Goal: Information Seeking & Learning: Learn about a topic

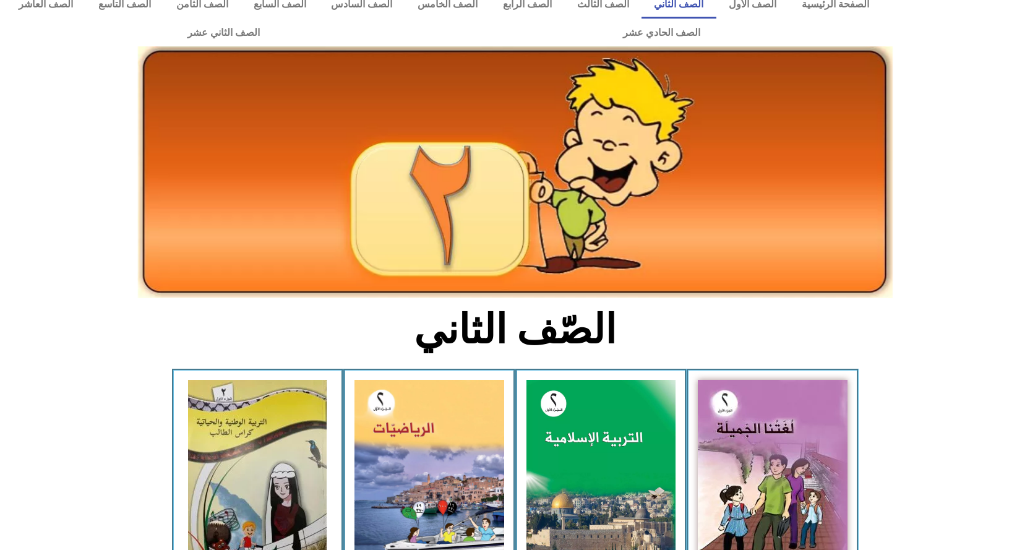
scroll to position [20, 0]
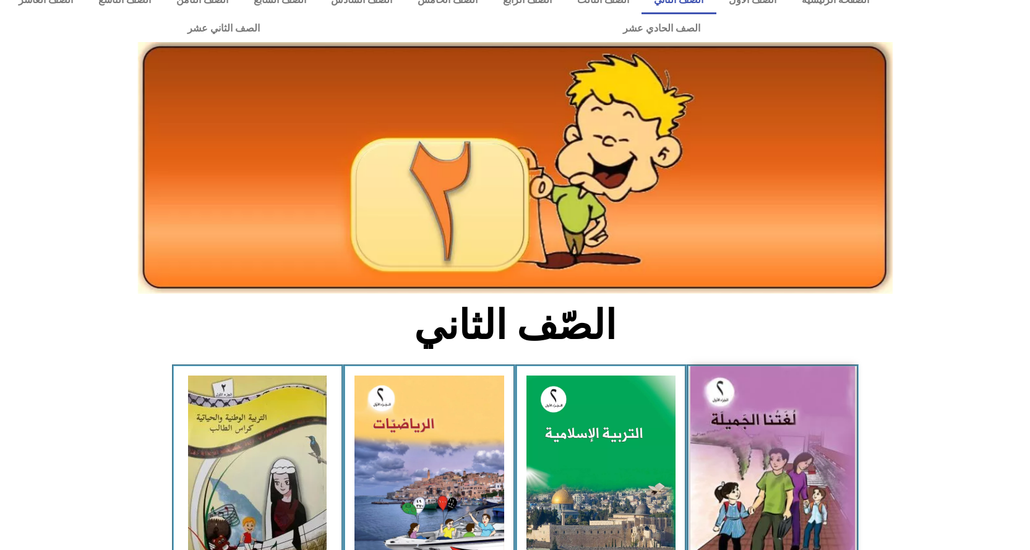
click at [792, 480] on img at bounding box center [773, 468] width 165 height 204
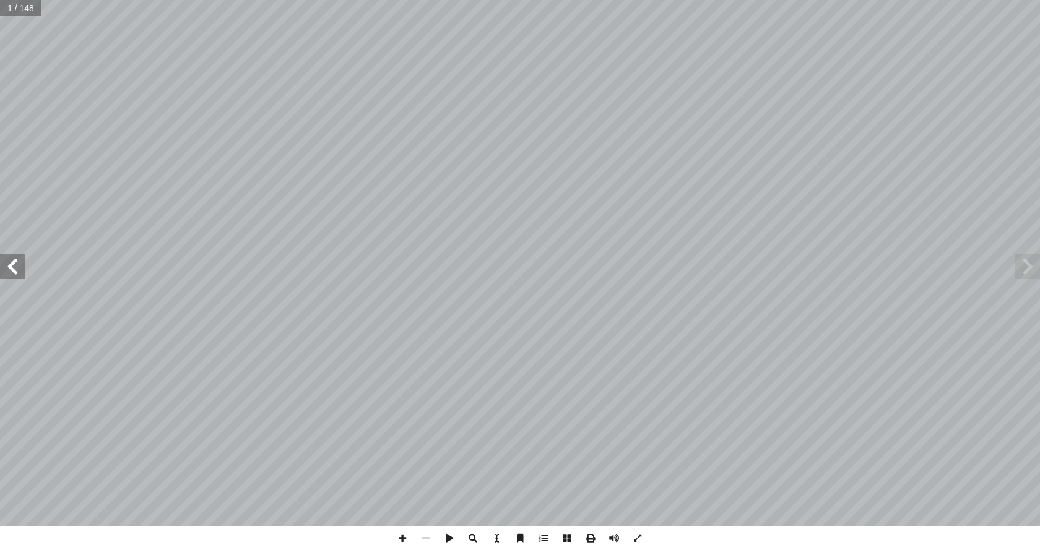
click at [12, 273] on span at bounding box center [12, 266] width 25 height 25
click at [19, 272] on span at bounding box center [12, 266] width 25 height 25
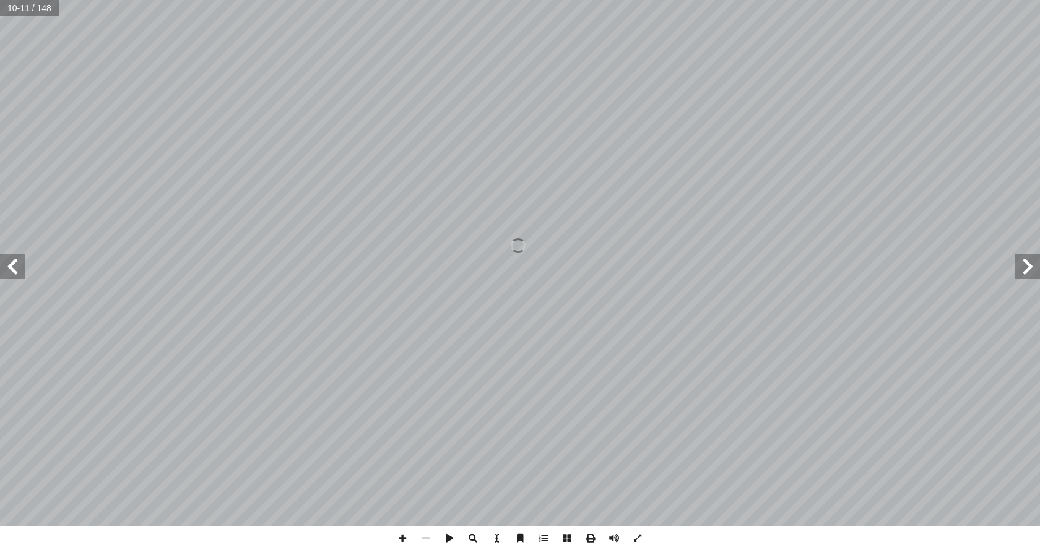
click at [20, 271] on span at bounding box center [12, 266] width 25 height 25
click at [405, 537] on span at bounding box center [402, 539] width 24 height 24
click at [472, 536] on span at bounding box center [473, 539] width 24 height 24
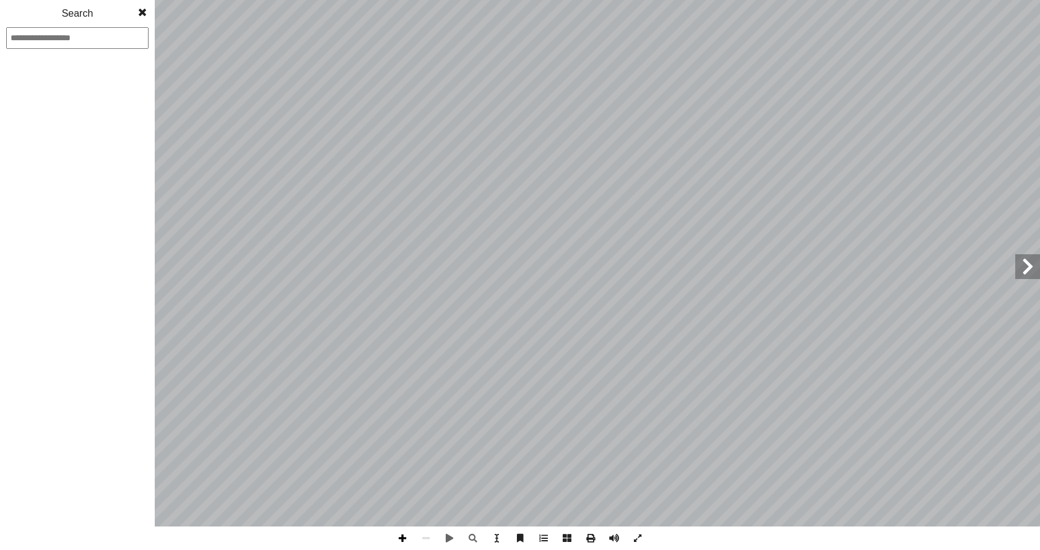
click at [398, 540] on span at bounding box center [402, 539] width 24 height 24
click at [399, 540] on span at bounding box center [402, 539] width 24 height 24
click at [471, 541] on span at bounding box center [473, 539] width 24 height 24
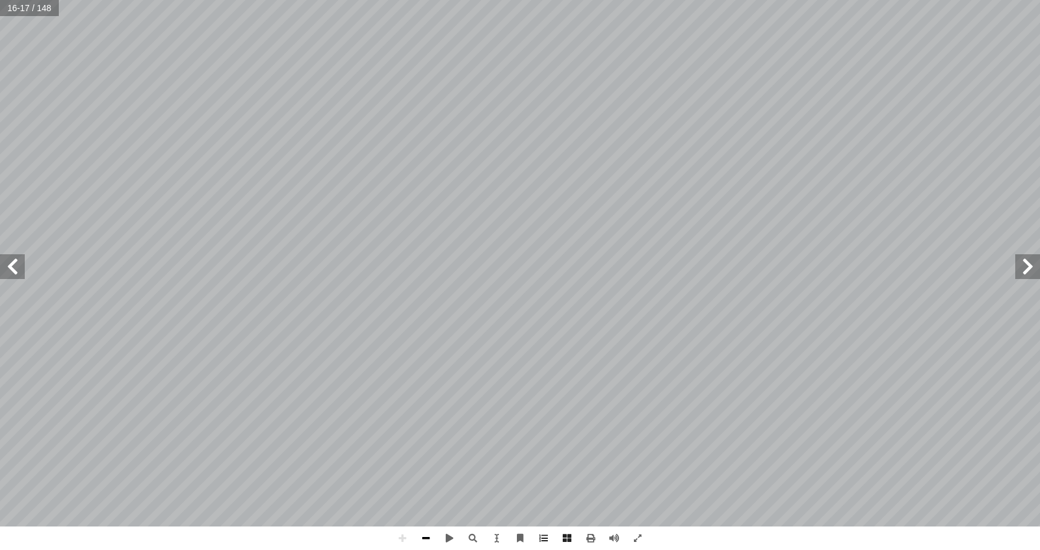
click at [434, 541] on span at bounding box center [426, 539] width 24 height 24
click at [17, 267] on span at bounding box center [12, 266] width 25 height 25
